Goal: Information Seeking & Learning: Learn about a topic

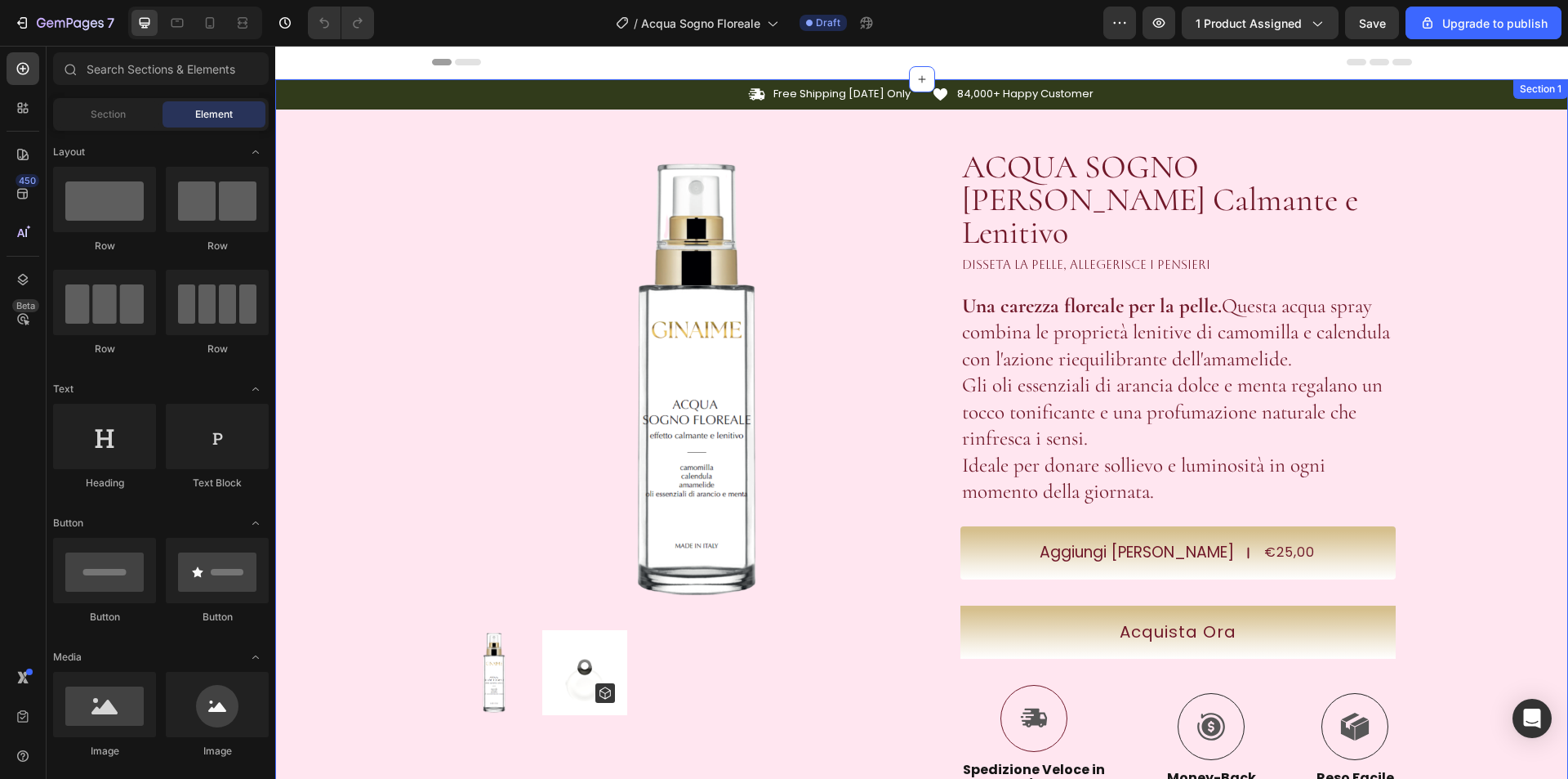
click at [1497, 279] on div "Icon Free Shipping [DATE] Only Text Block Row Icon 84,000+ Happy Customer Text …" at bounding box center [921, 554] width 1293 height 952
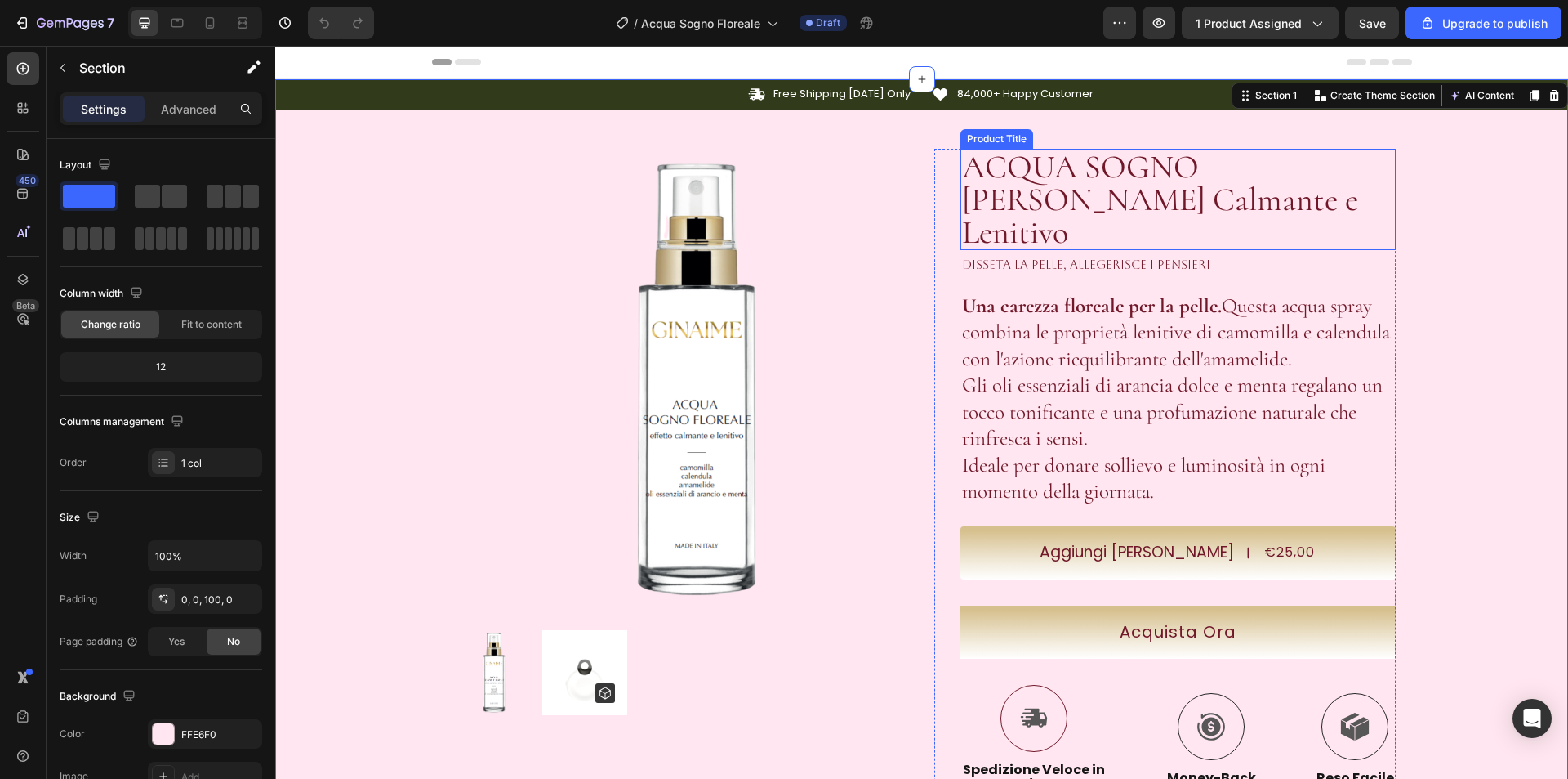
click at [1009, 178] on h1 "ACQUA SOGNO [PERSON_NAME] Calmante e Lenitivo" at bounding box center [1179, 199] width 436 height 102
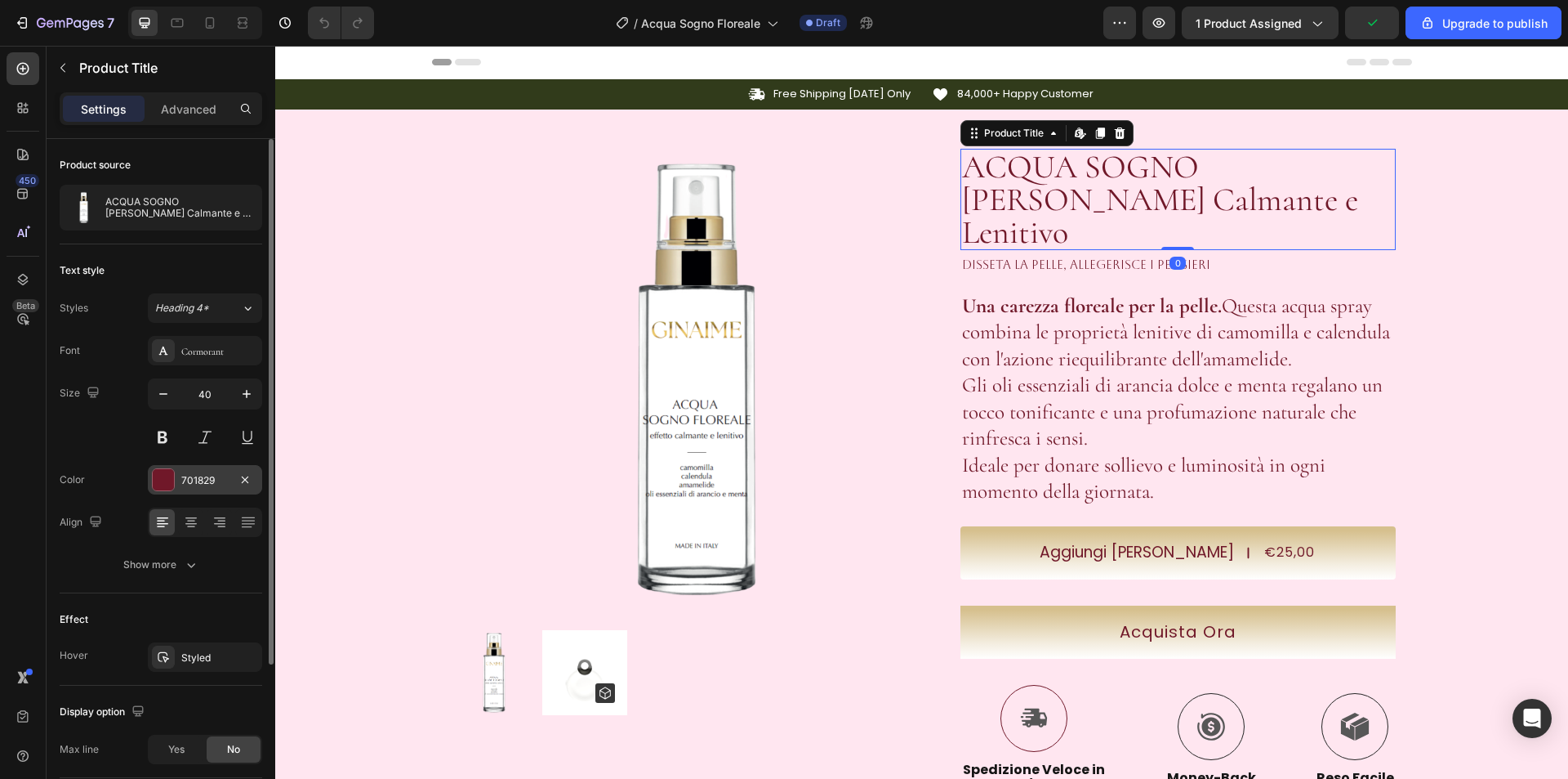
click at [171, 480] on div at bounding box center [164, 480] width 22 height 22
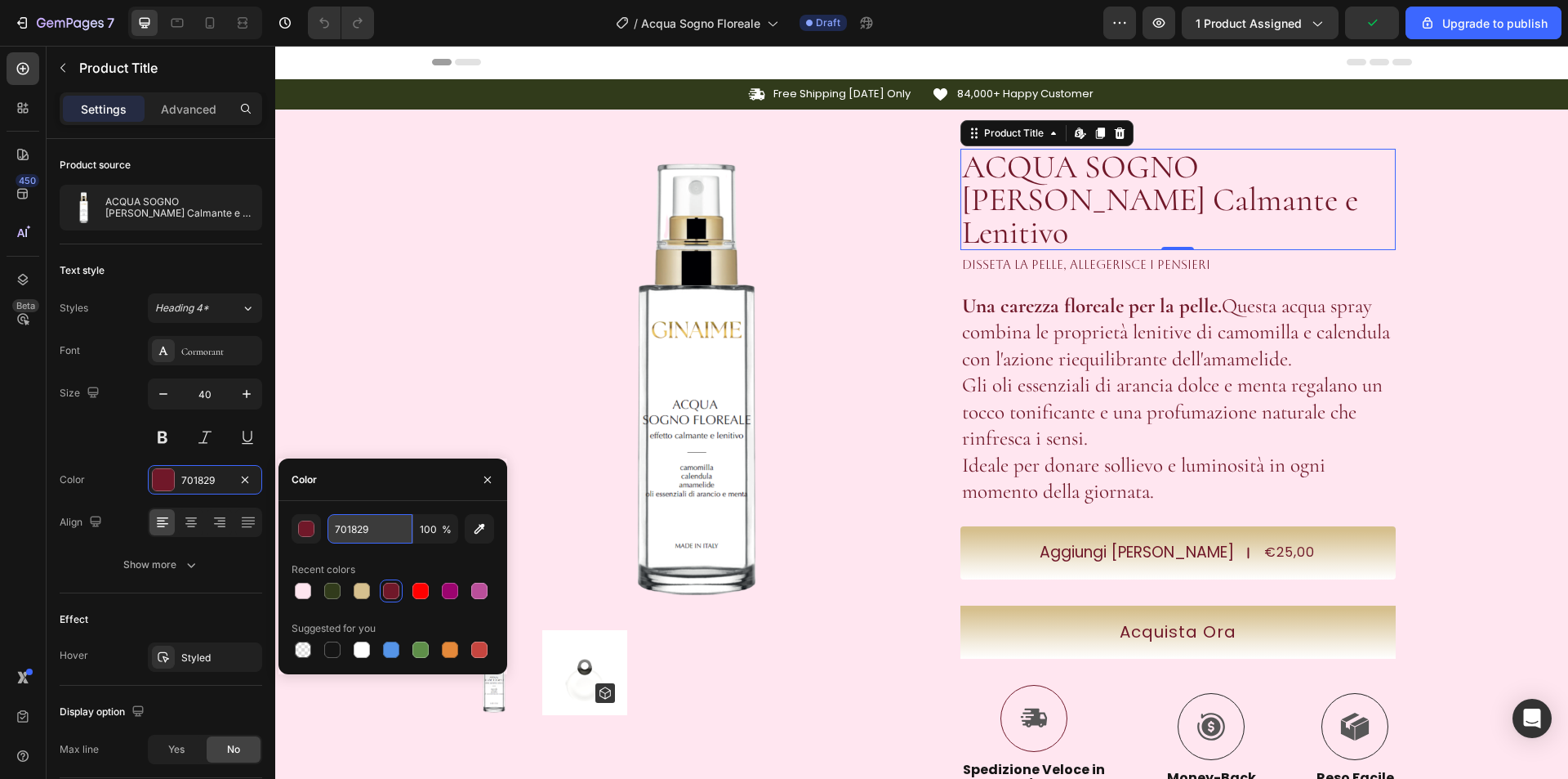
click at [338, 537] on input "701829" at bounding box center [370, 529] width 85 height 30
click at [1017, 337] on p "Una carezza floreale per la pelle. Questa acqua spray combina le proprietà leni…" at bounding box center [1178, 398] width 432 height 212
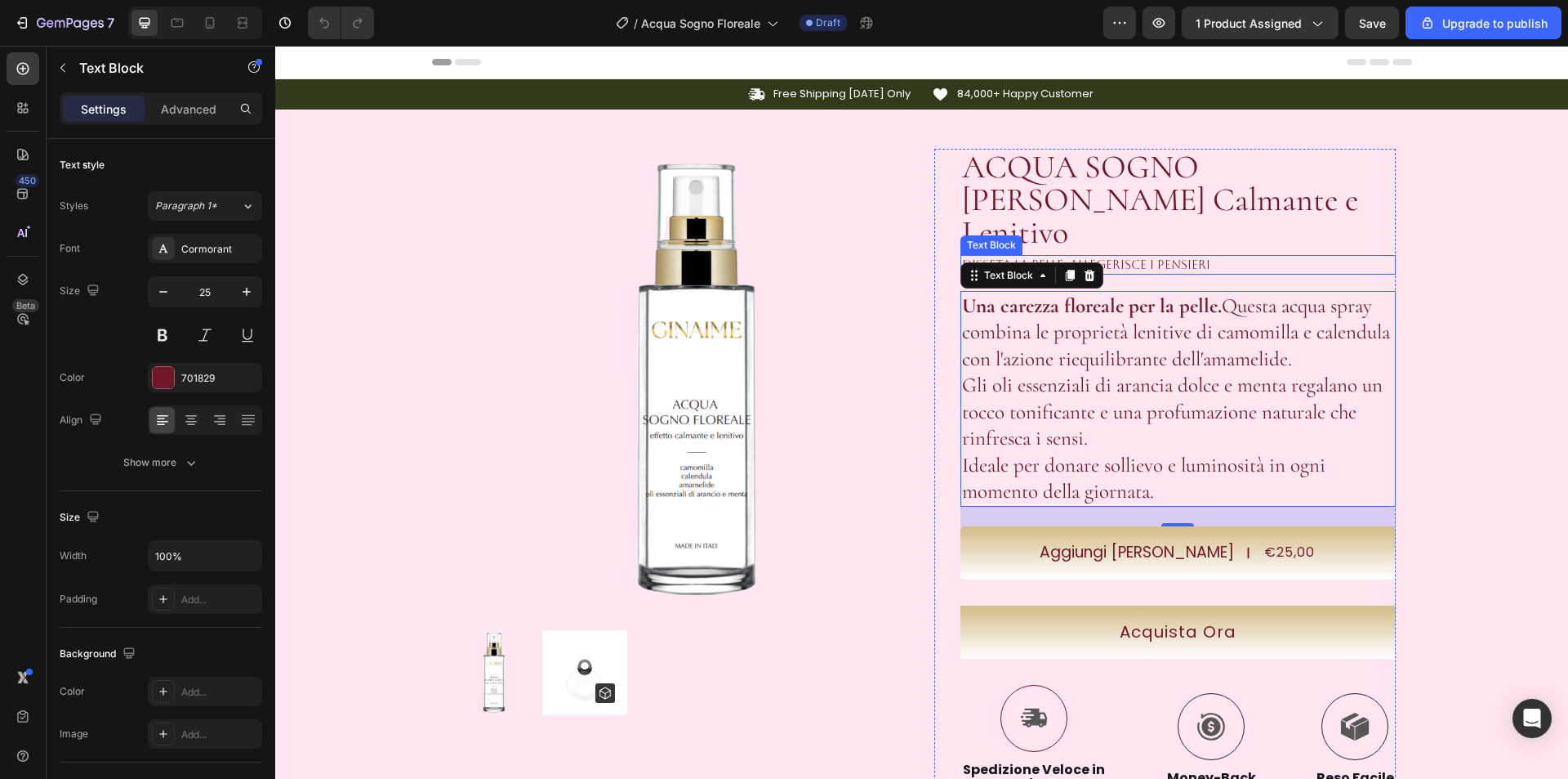
click at [1154, 255] on div "disseta la pelle, allegerisce i pensieri" at bounding box center [1179, 265] width 436 height 20
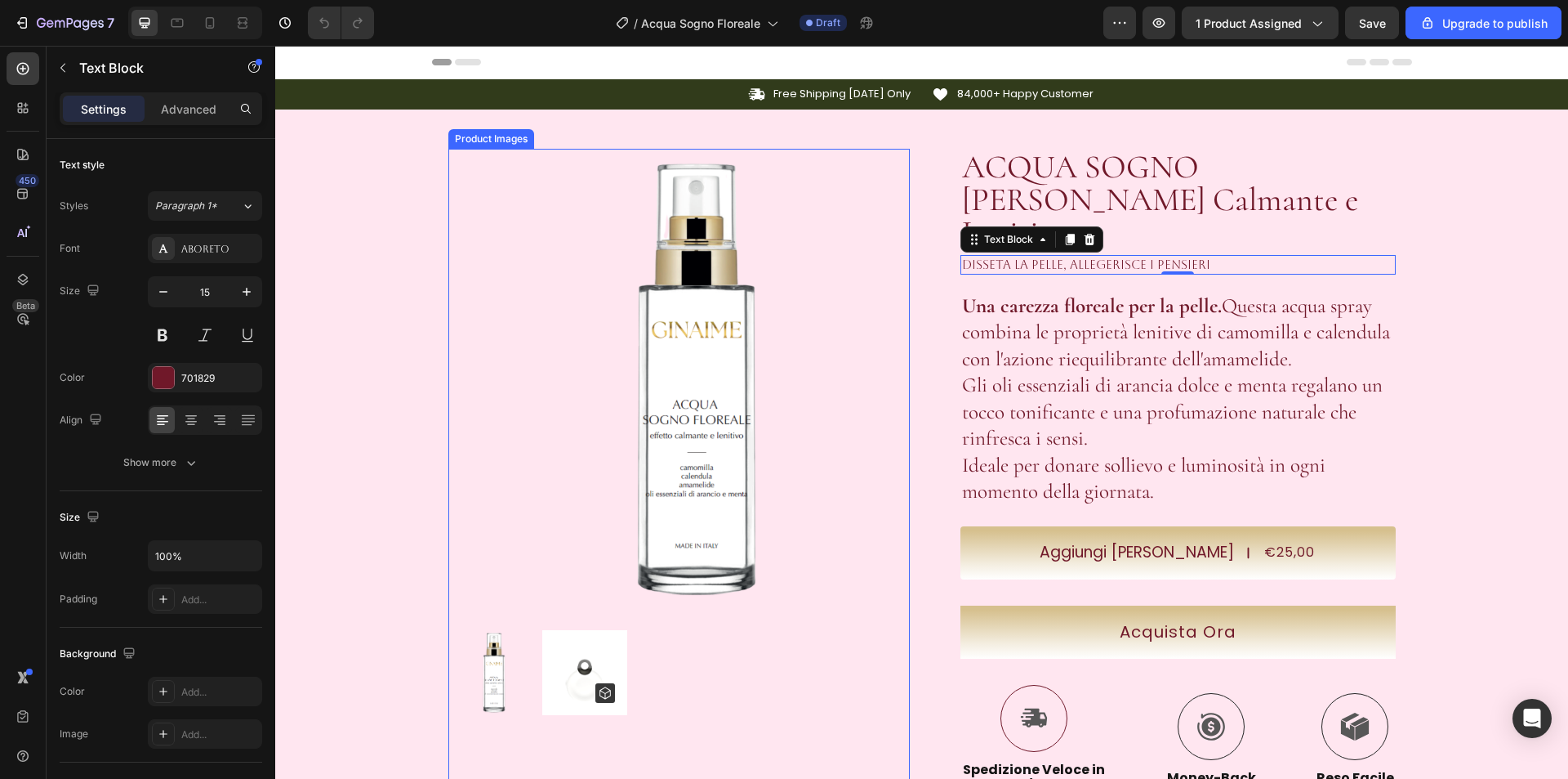
click at [524, 305] on img at bounding box center [679, 380] width 461 height 461
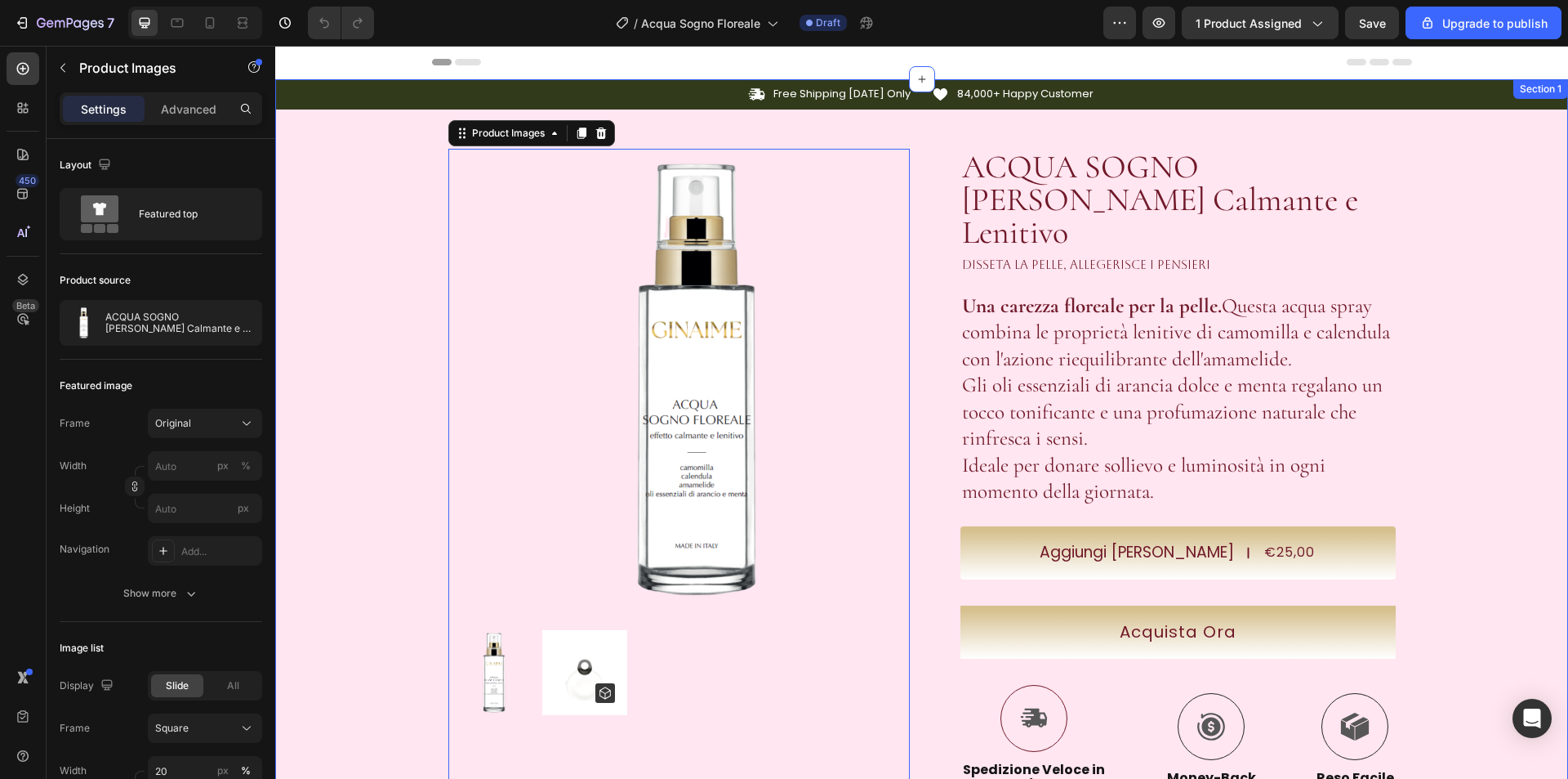
click at [405, 289] on div "Icon Free Shipping [DATE] Only Text Block Row Icon 84,000+ Happy Customer Text …" at bounding box center [921, 554] width 1293 height 952
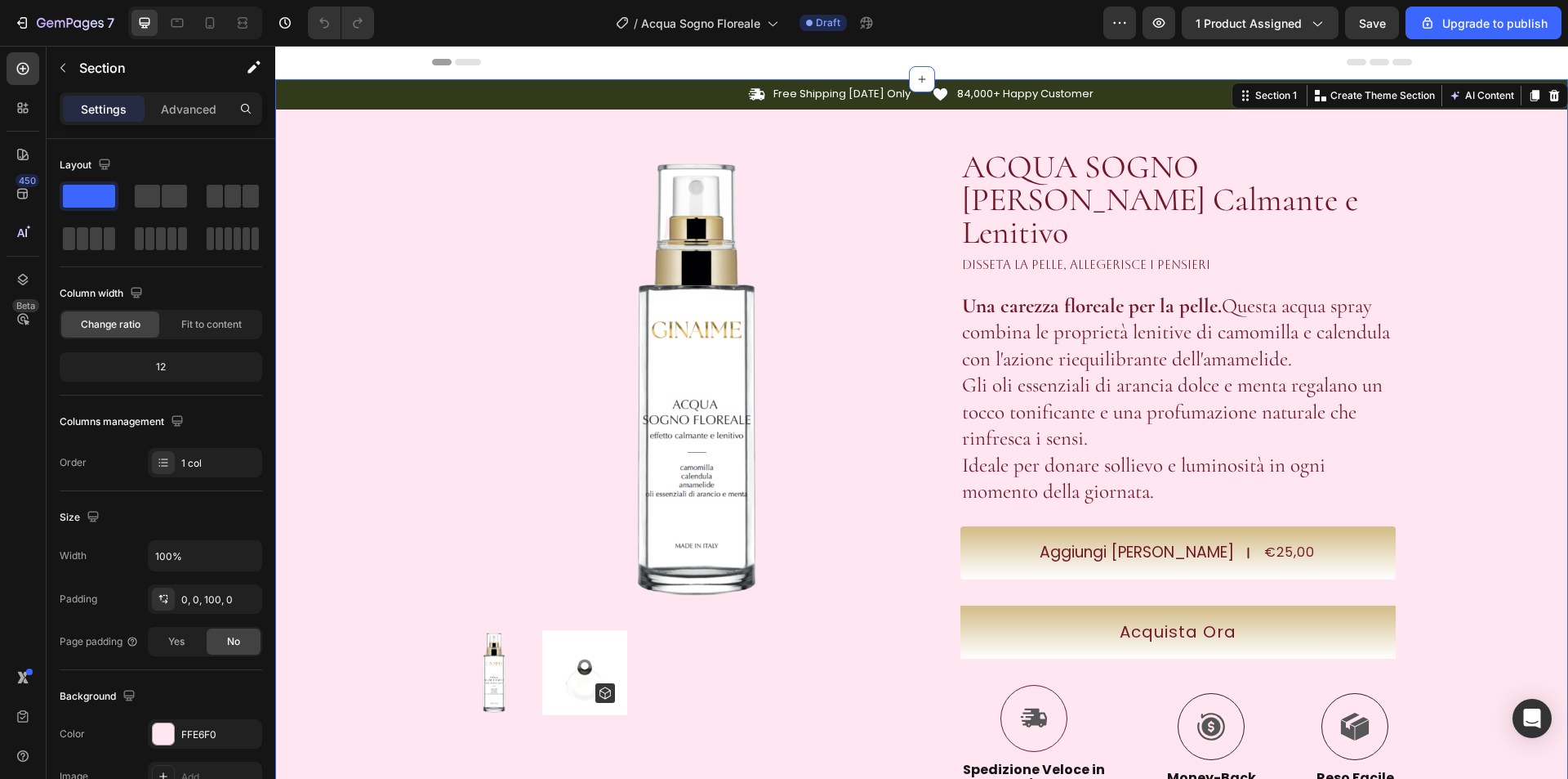
click at [408, 319] on div "Icon Free Shipping [DATE] Only Text Block Row Icon 84,000+ Happy Customer Text …" at bounding box center [921, 554] width 1293 height 952
drag, startPoint x: 1548, startPoint y: 331, endPoint x: 1447, endPoint y: 334, distance: 101.0
click at [1546, 331] on div "Icon Free Shipping [DATE] Only Text Block Row Icon 84,000+ Happy Customer Text …" at bounding box center [921, 554] width 1293 height 952
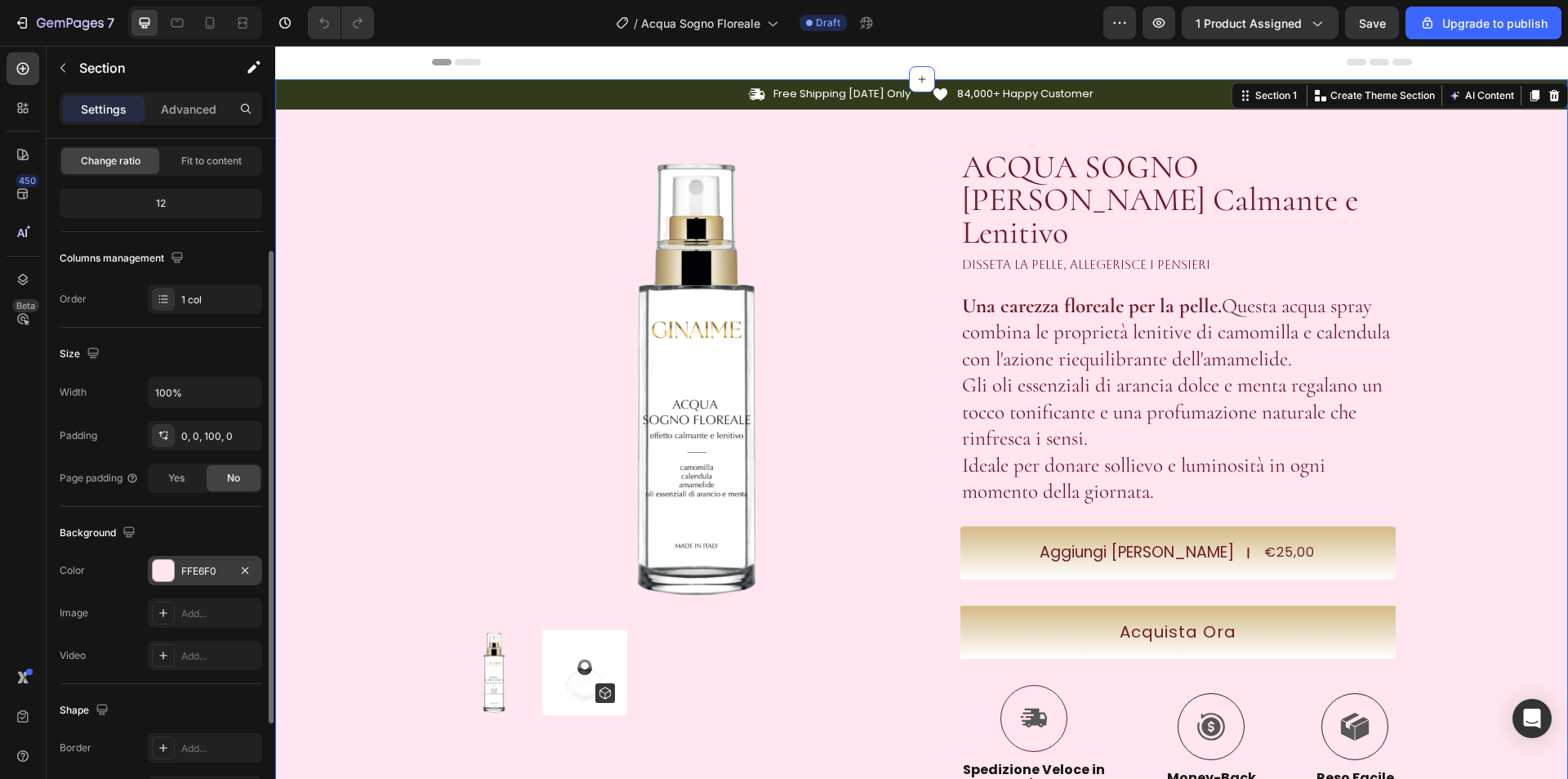
click at [162, 565] on div at bounding box center [164, 571] width 22 height 22
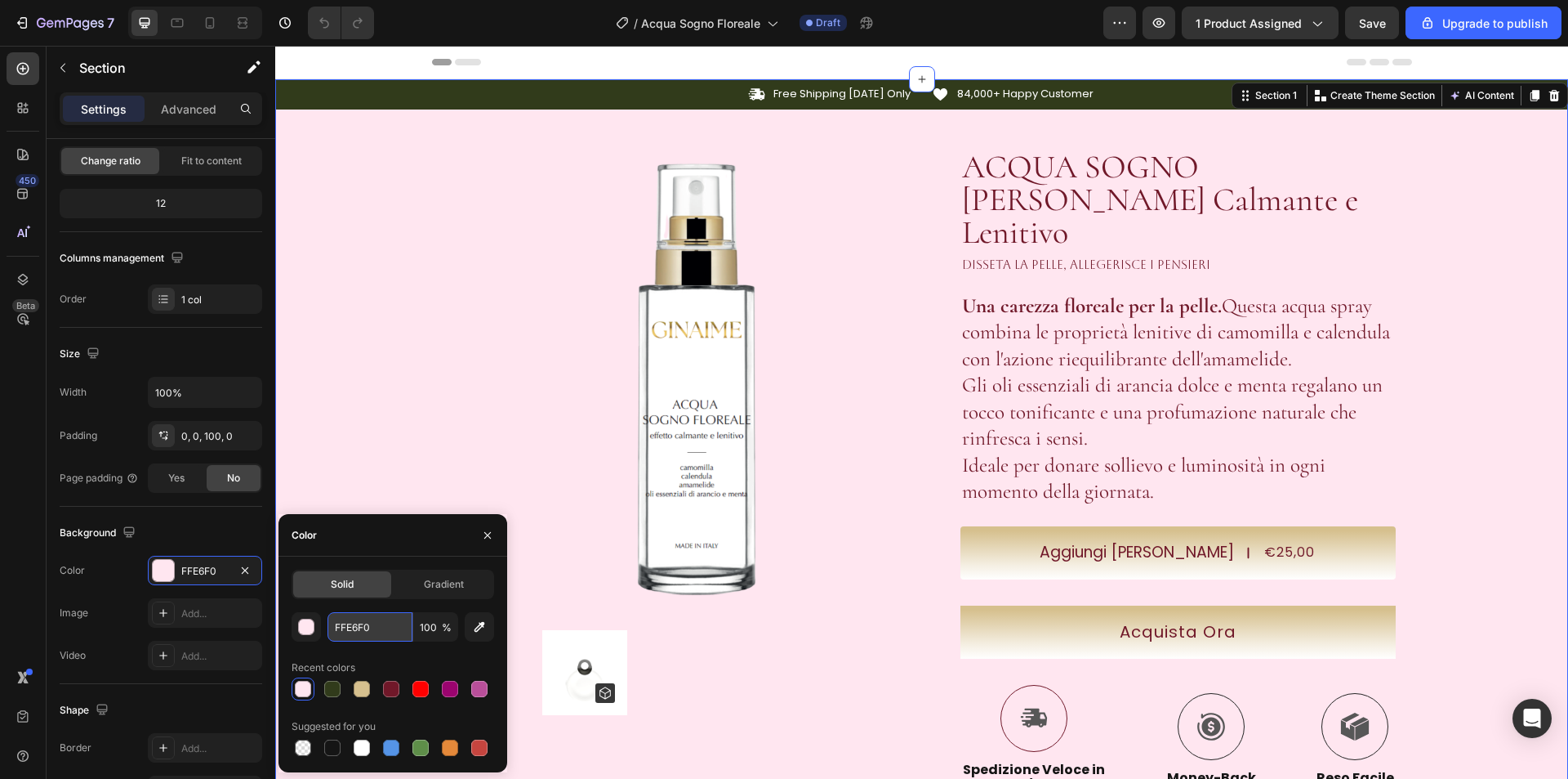
click at [351, 632] on input "FFE6F0" at bounding box center [370, 627] width 85 height 30
